Goal: Transaction & Acquisition: Purchase product/service

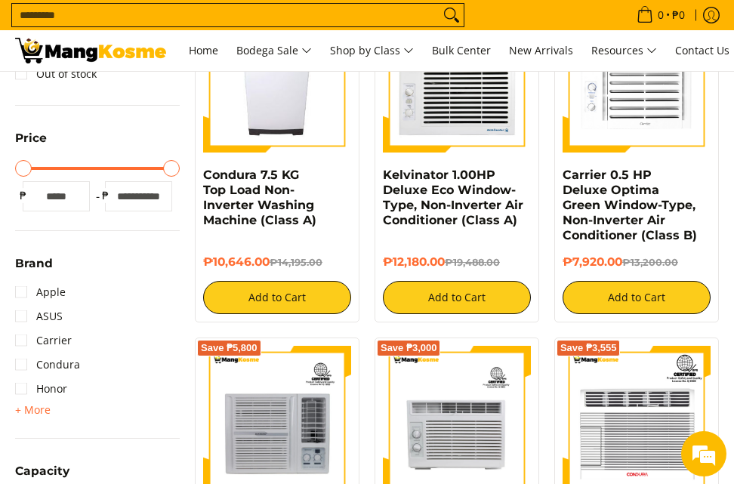
scroll to position [151, 0]
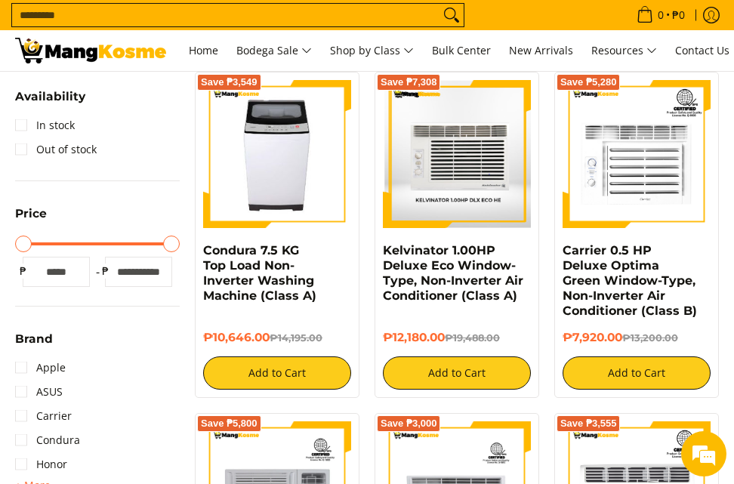
click at [465, 158] on img at bounding box center [457, 153] width 148 height 147
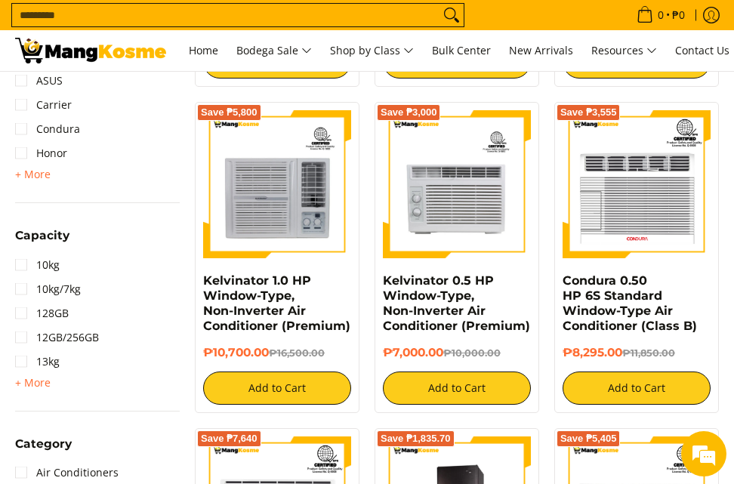
scroll to position [453, 0]
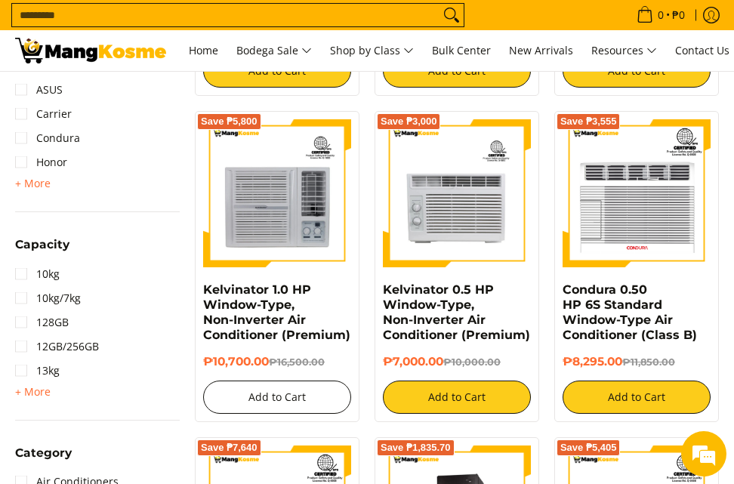
click at [289, 400] on button "Add to Cart" at bounding box center [277, 397] width 148 height 33
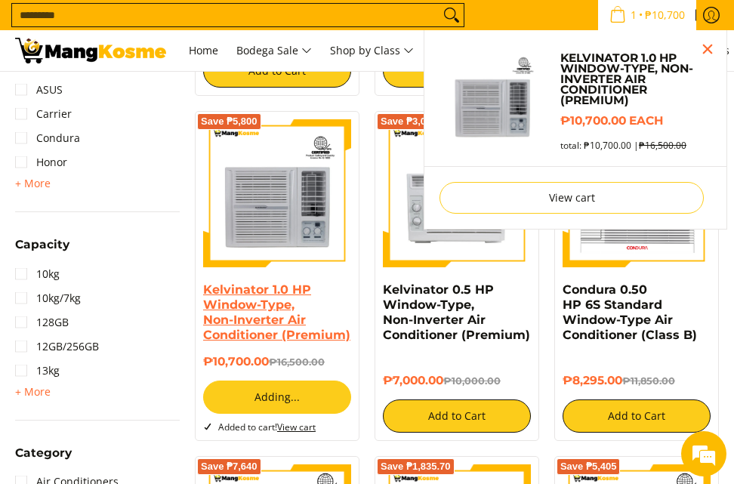
scroll to position [412, 0]
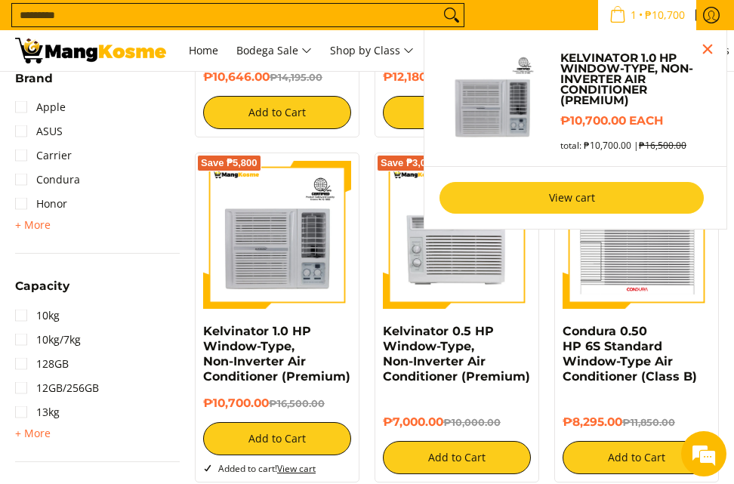
click at [589, 202] on link "View cart" at bounding box center [572, 198] width 264 height 32
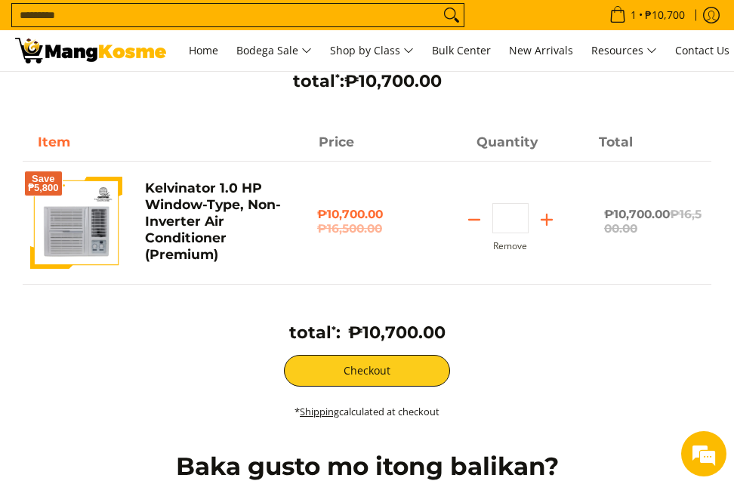
scroll to position [151, 0]
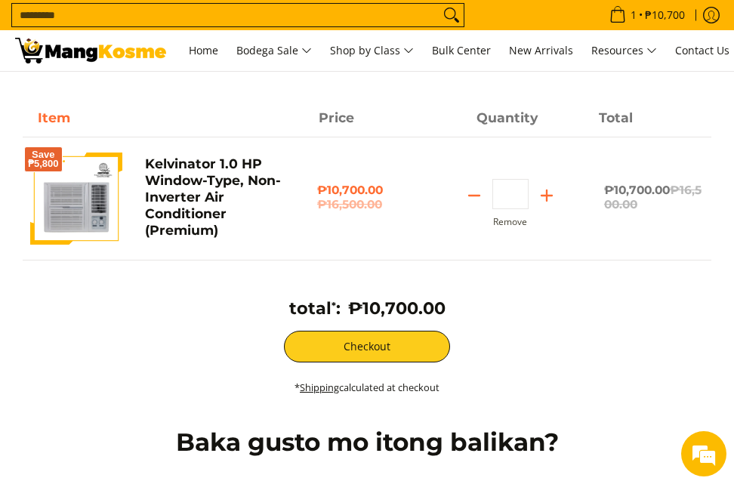
click at [76, 206] on img at bounding box center [76, 199] width 92 height 92
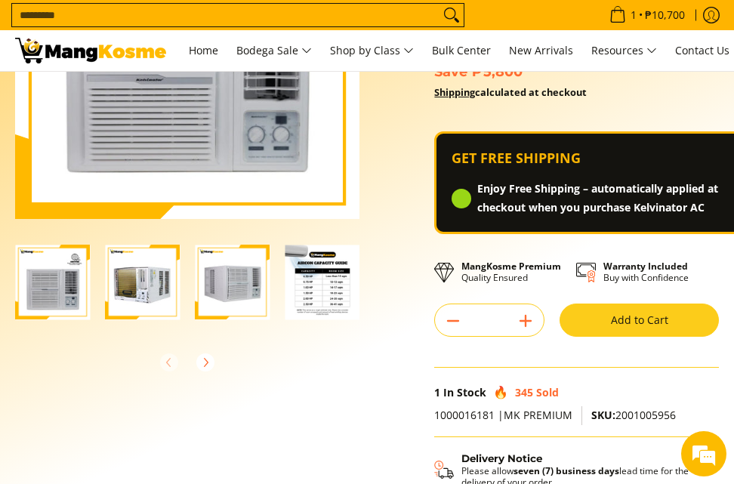
scroll to position [227, 0]
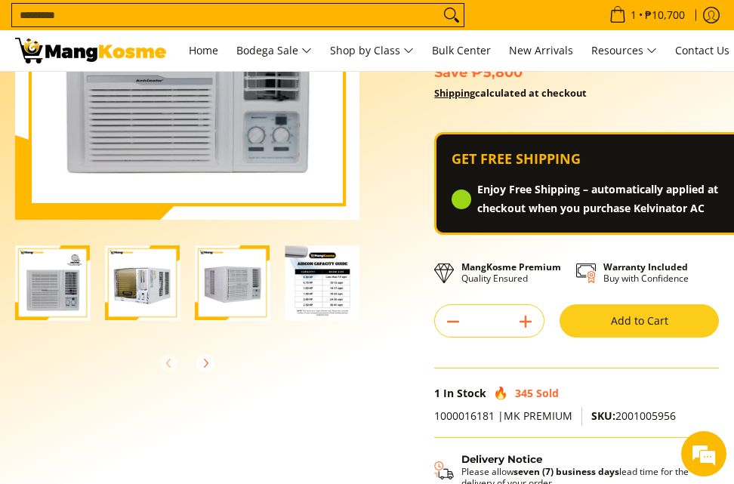
click at [312, 274] on img "Kelvinator 1.0 HP Window-Type, Non-Inverter Air Conditioner (Premium)-4" at bounding box center [322, 283] width 75 height 75
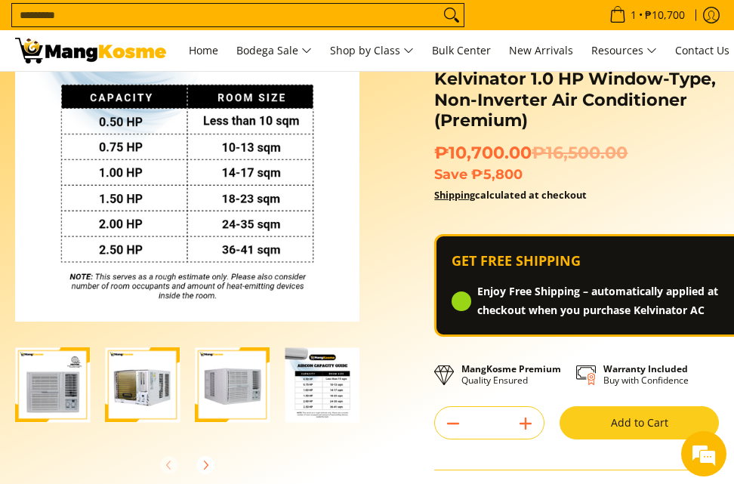
scroll to position [151, 0]
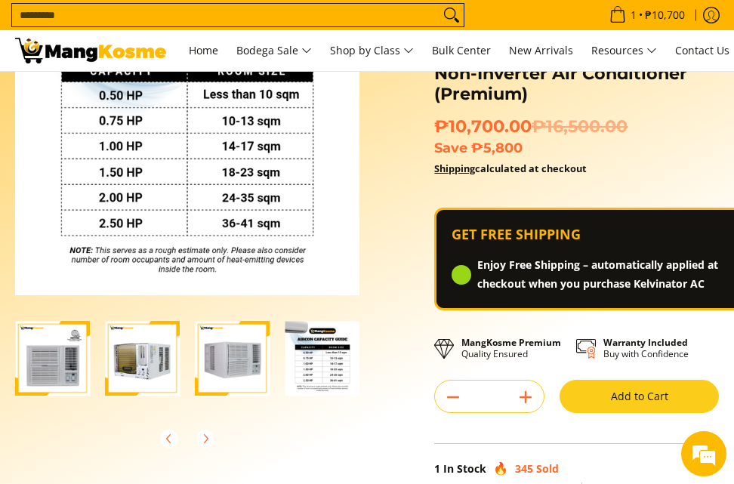
click at [246, 357] on img "Kelvinator 1.0 HP Window-Type, Non-Inverter Air Conditioner (Premium)-3" at bounding box center [232, 358] width 75 height 75
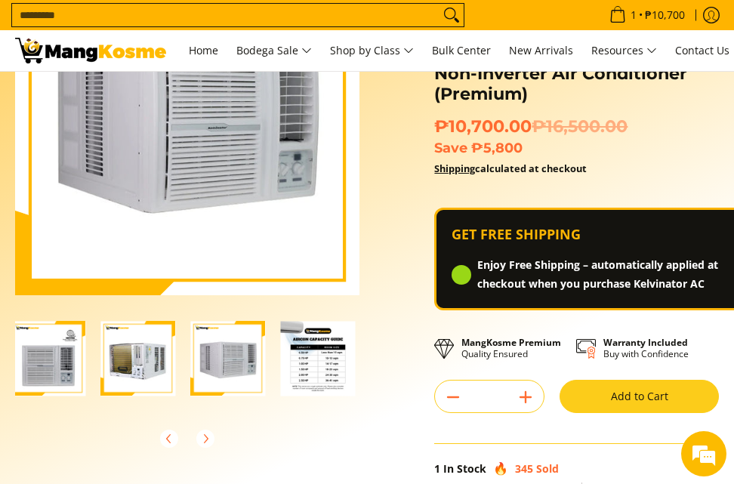
click at [160, 359] on img "Kelvinator 1.0 HP Window-Type, Non-Inverter Air Conditioner (Premium)-2" at bounding box center [137, 358] width 75 height 75
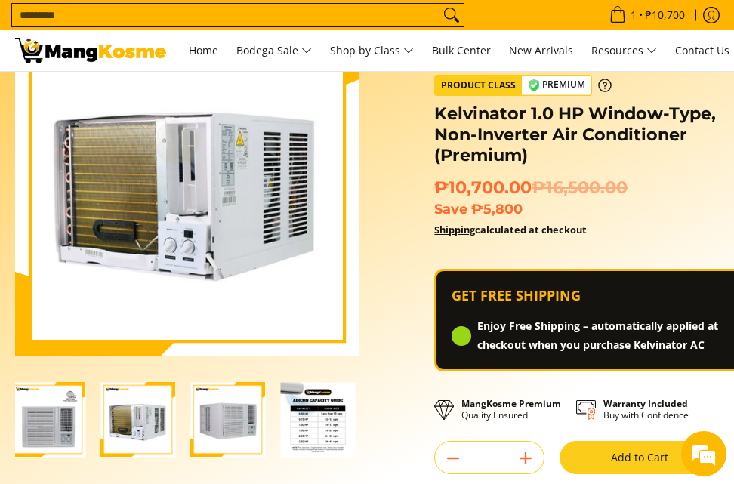
scroll to position [0, 0]
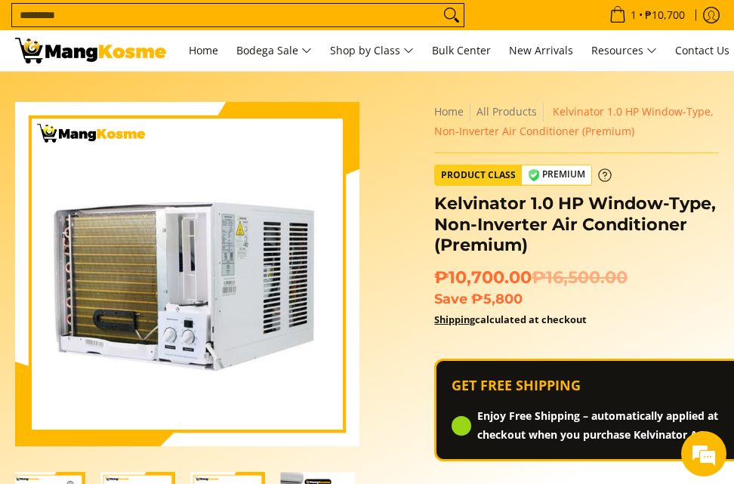
click at [603, 176] on icon at bounding box center [605, 174] width 12 height 12
click at [604, 171] on icon at bounding box center [605, 175] width 14 height 14
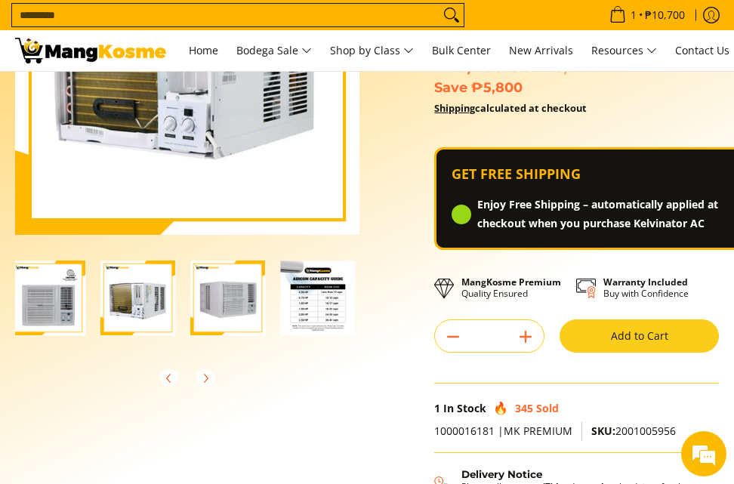
scroll to position [227, 0]
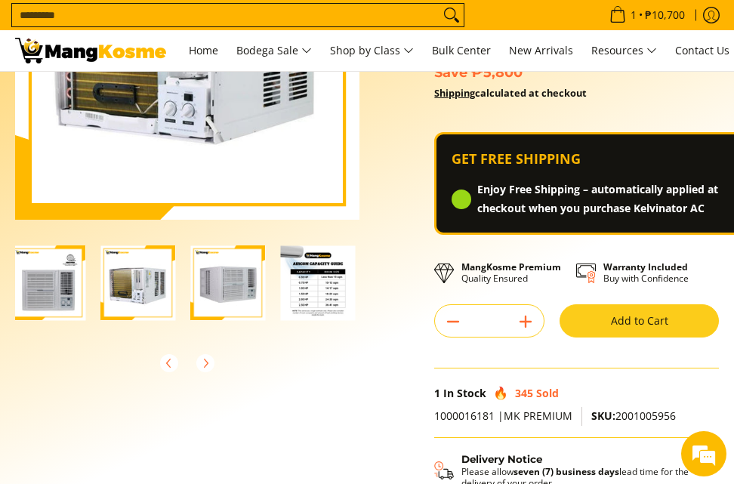
click at [63, 280] on img "Kelvinator 1.0 HP Window-Type, Non-Inverter Air Conditioner (Premium)-1" at bounding box center [48, 283] width 75 height 75
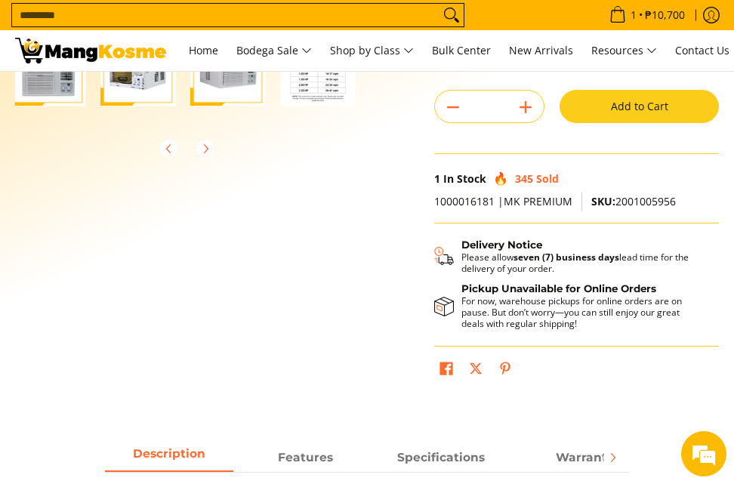
scroll to position [453, 0]
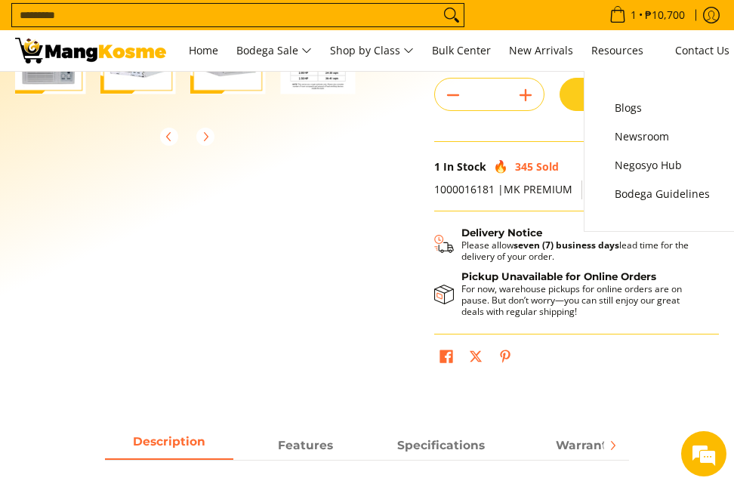
drag, startPoint x: 558, startPoint y: 93, endPoint x: 559, endPoint y: 119, distance: 25.7
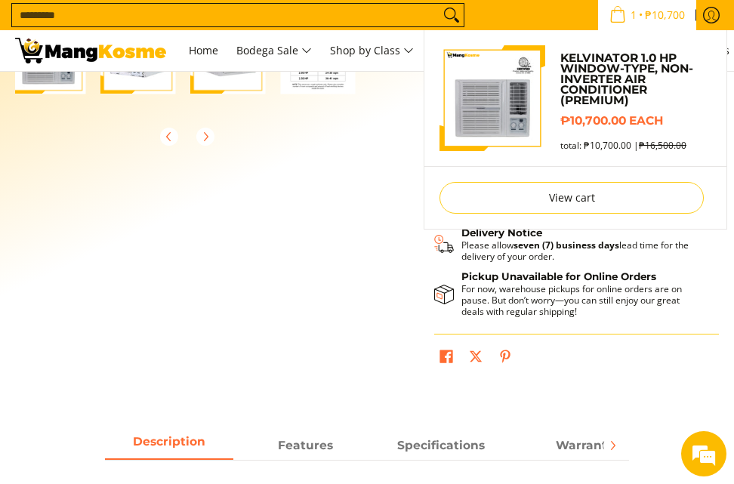
drag, startPoint x: 559, startPoint y: 119, endPoint x: 611, endPoint y: 13, distance: 117.9
click at [611, 13] on icon "Cart" at bounding box center [618, 14] width 17 height 17
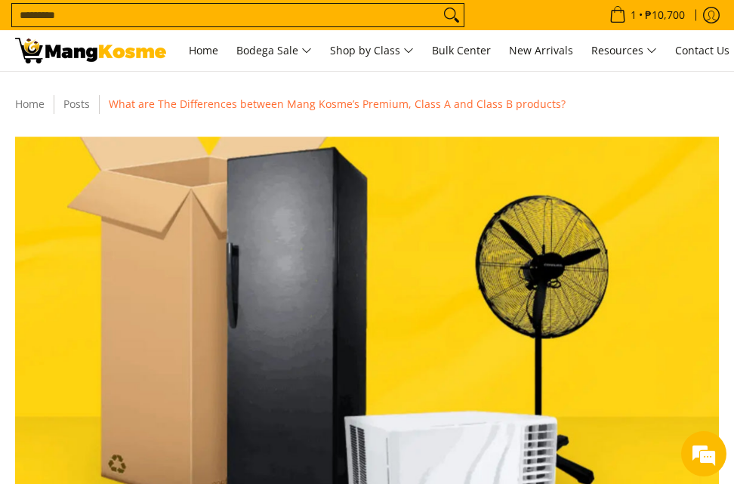
drag, startPoint x: 193, startPoint y: 14, endPoint x: 131, endPoint y: 122, distance: 125.2
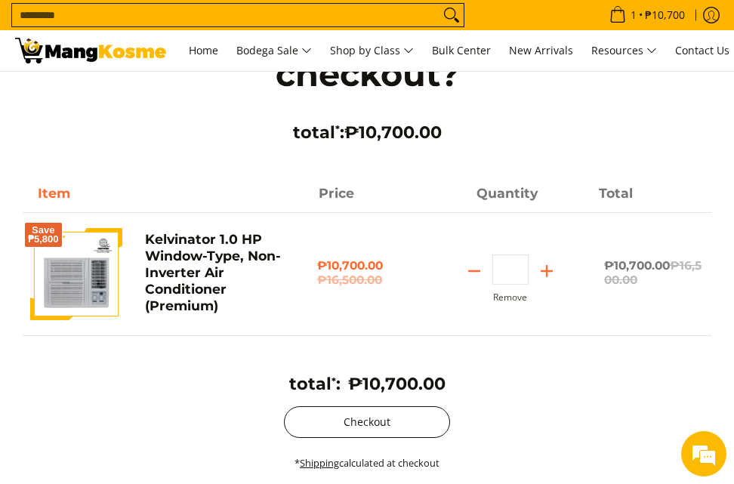
click at [394, 420] on button "Checkout" at bounding box center [367, 423] width 166 height 32
